Goal: Task Accomplishment & Management: Use online tool/utility

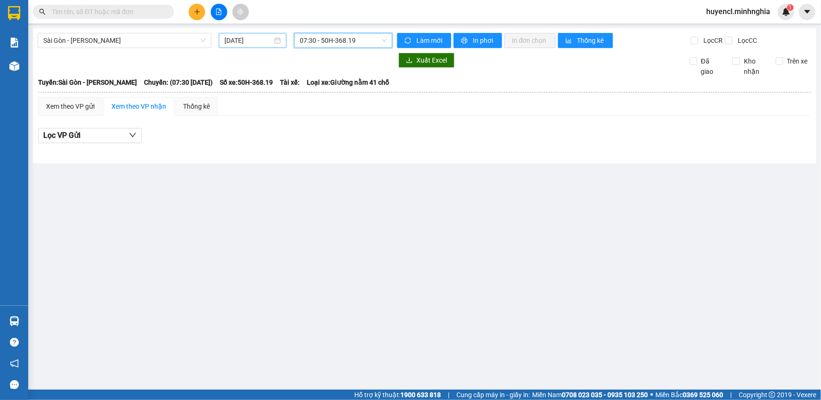
click at [260, 42] on input "[DATE]" at bounding box center [248, 40] width 48 height 10
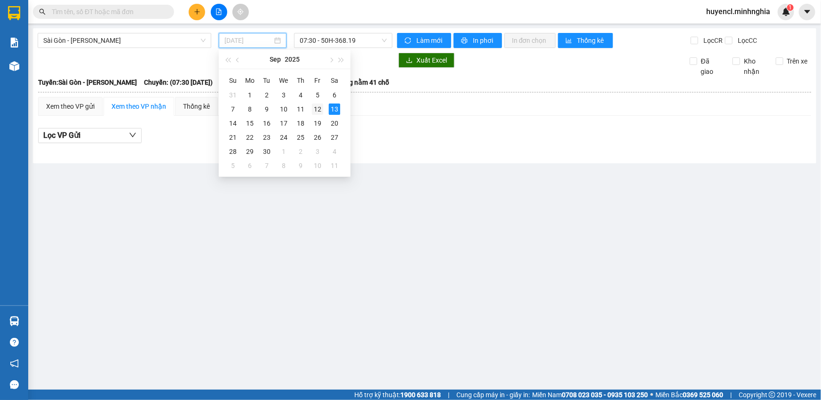
click at [322, 110] on div "12" at bounding box center [317, 108] width 11 height 11
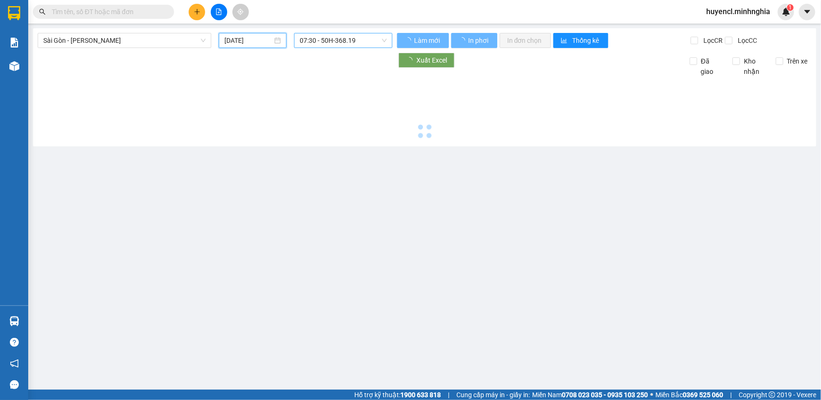
type input "[DATE]"
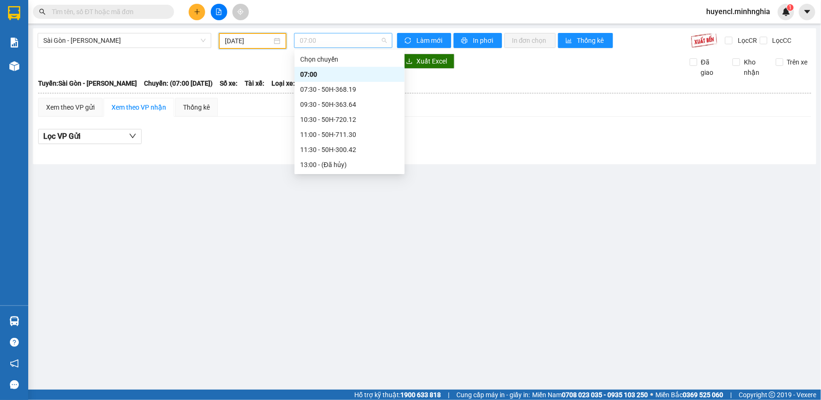
click at [368, 39] on span "07:00" at bounding box center [343, 40] width 87 height 14
click at [362, 162] on div "22:00 - 86B-009.80" at bounding box center [349, 165] width 99 height 10
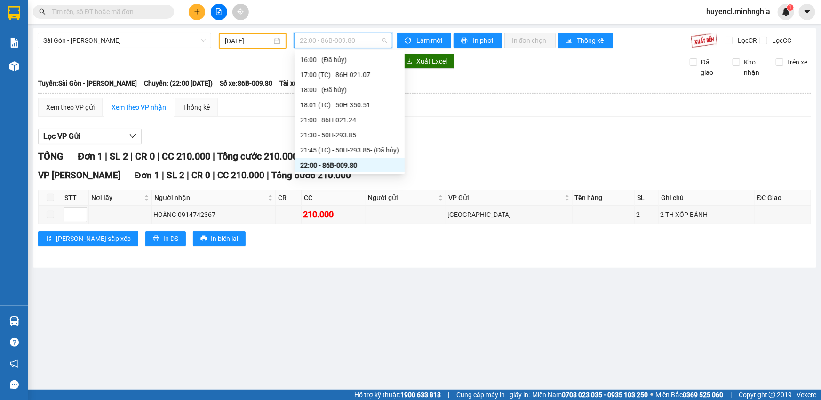
click at [350, 46] on span "22:00 - 86B-009.80" at bounding box center [343, 40] width 87 height 14
click at [345, 132] on div "21:30 - 50H-293.85" at bounding box center [349, 135] width 99 height 10
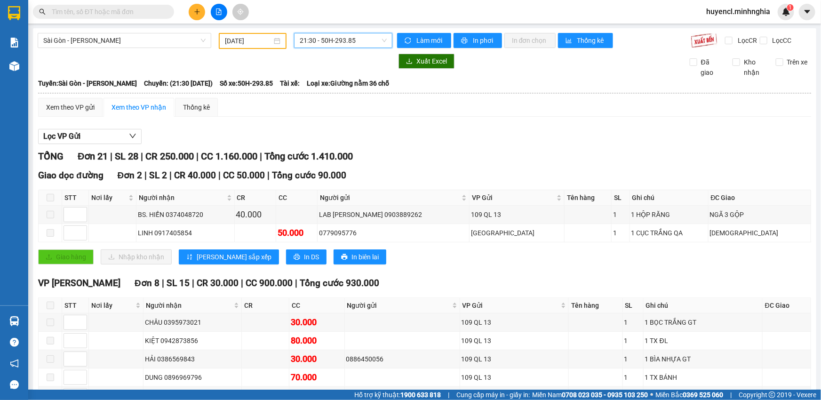
click at [316, 48] on div "21:30 21:30 - 50H-293.85" at bounding box center [343, 41] width 106 height 16
click at [330, 42] on span "21:30 - 50H-293.85" at bounding box center [343, 40] width 87 height 14
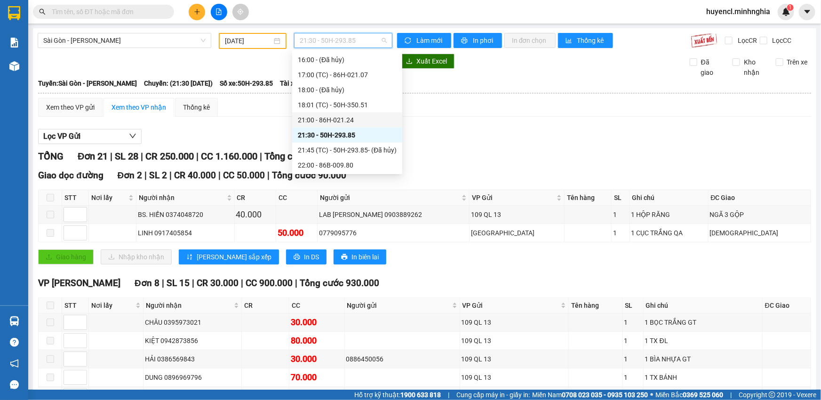
click at [341, 117] on div "21:00 - 86H-021.24" at bounding box center [347, 120] width 99 height 10
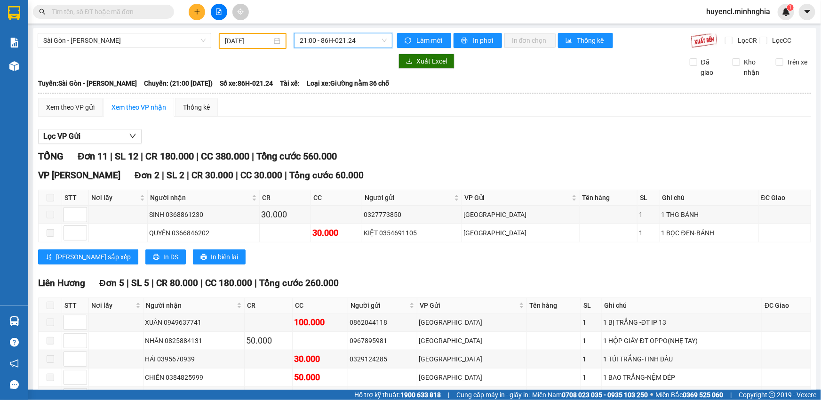
click at [324, 37] on span "21:00 - 86H-021.24" at bounding box center [343, 40] width 87 height 14
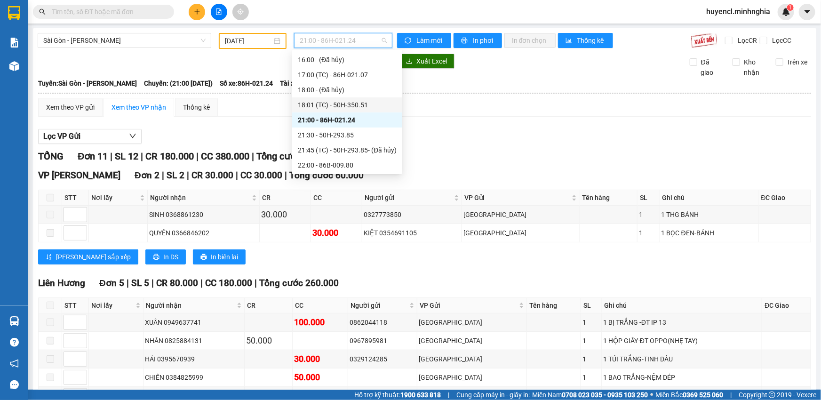
click at [343, 104] on div "18:01 (TC) - 50H-350.51" at bounding box center [347, 105] width 99 height 10
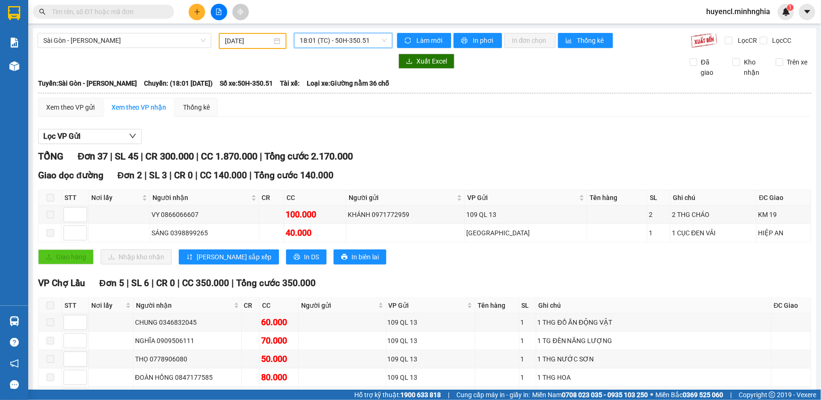
click at [97, 10] on input "text" at bounding box center [107, 12] width 111 height 10
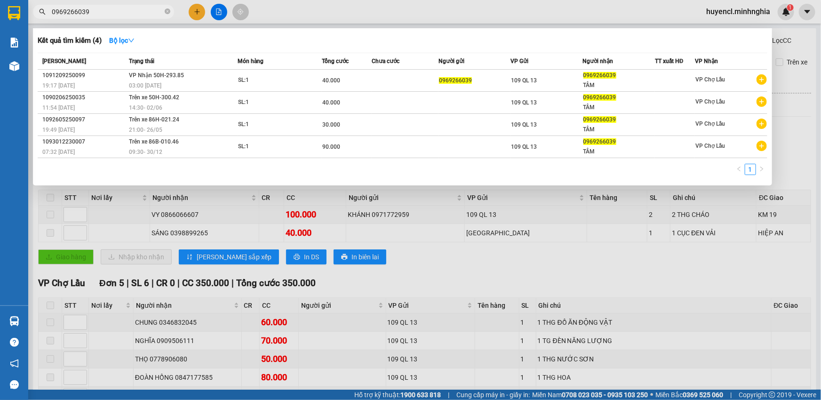
type input "0969266039"
click at [384, 19] on div at bounding box center [410, 200] width 821 height 400
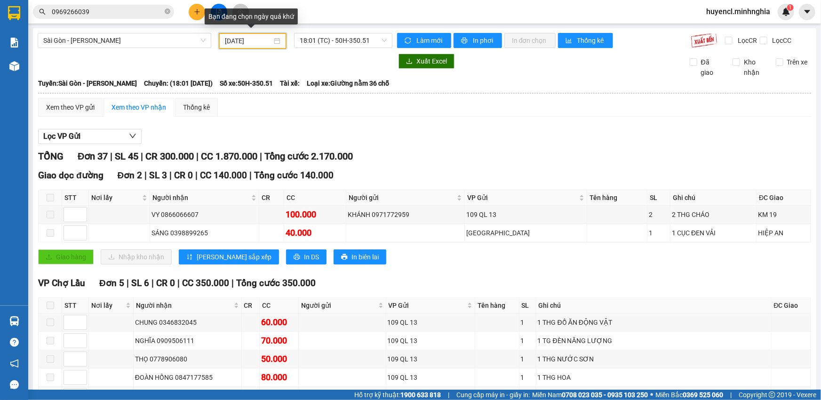
click at [269, 41] on input "[DATE]" at bounding box center [248, 41] width 47 height 10
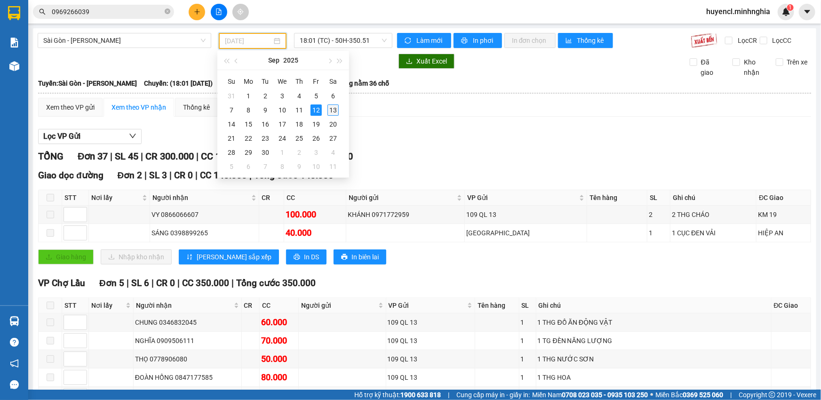
click at [336, 110] on div "13" at bounding box center [332, 109] width 11 height 11
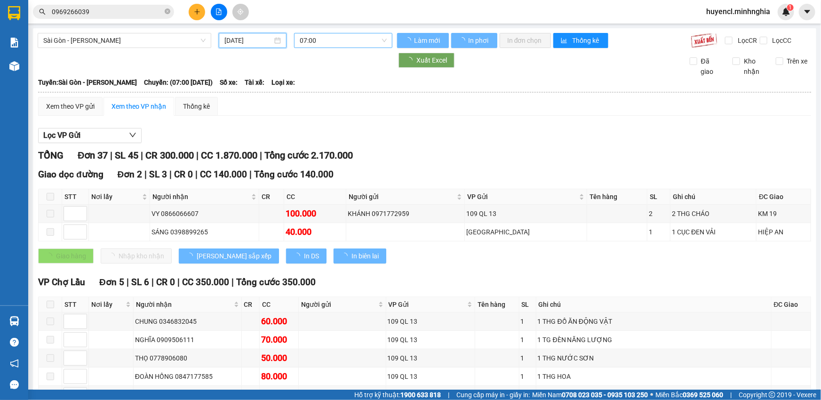
type input "[DATE]"
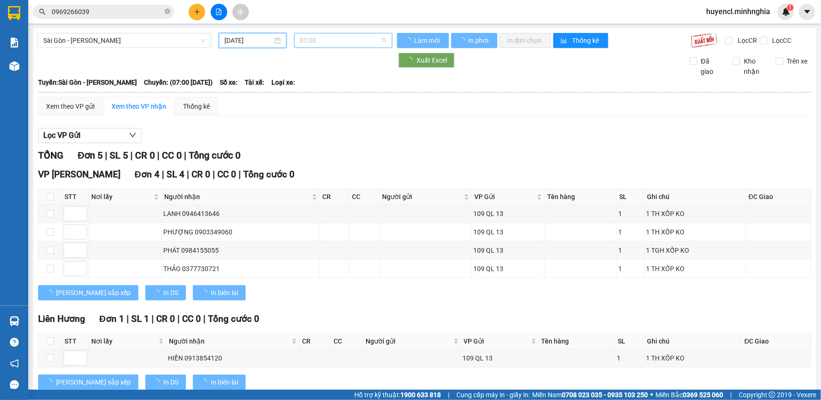
click at [367, 40] on span "07:00" at bounding box center [343, 40] width 87 height 14
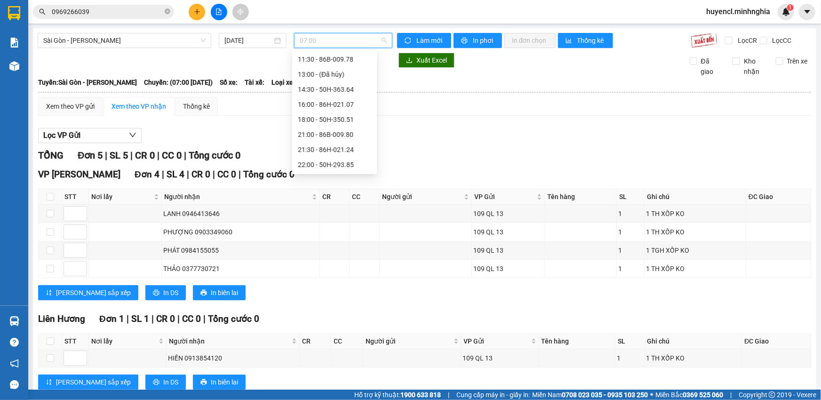
scroll to position [15, 0]
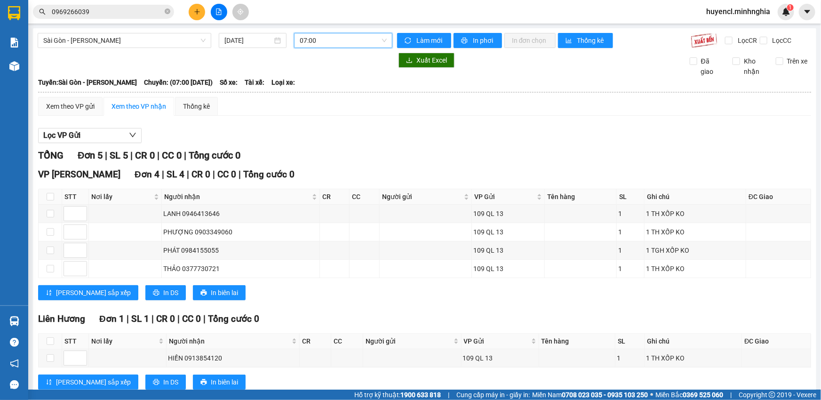
click at [366, 45] on span "07:00" at bounding box center [343, 40] width 87 height 14
click at [355, 42] on span "07:00" at bounding box center [343, 40] width 87 height 14
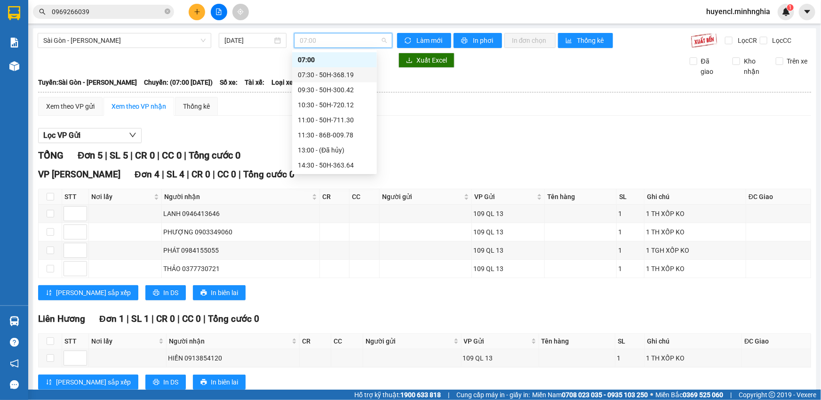
click at [346, 75] on div "07:30 - 50H-368.19" at bounding box center [334, 75] width 73 height 10
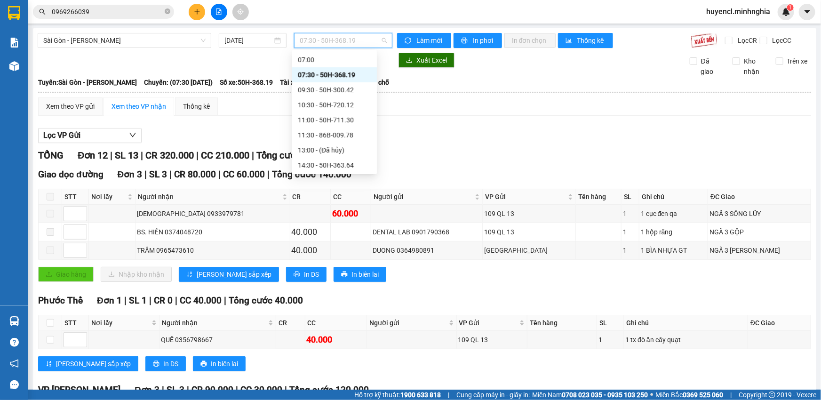
click at [349, 37] on span "07:30 - 50H-368.19" at bounding box center [343, 40] width 87 height 14
click at [341, 86] on div "09:30 - 50H-300.42" at bounding box center [334, 90] width 73 height 10
